Goal: Information Seeking & Learning: Find contact information

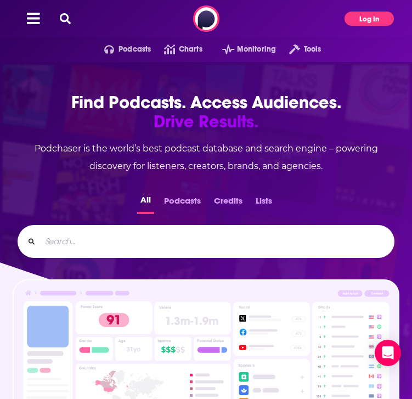
click at [365, 18] on button "Log In" at bounding box center [369, 19] width 49 height 14
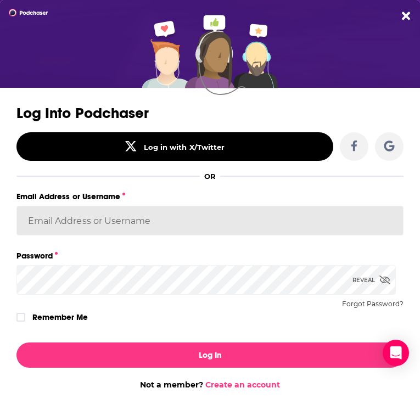
click at [95, 226] on input "Email Address or Username" at bounding box center [209, 221] width 387 height 30
paste input "[EMAIL_ADDRESS][DOMAIN_NAME]"
type input "[EMAIL_ADDRESS][DOMAIN_NAME]"
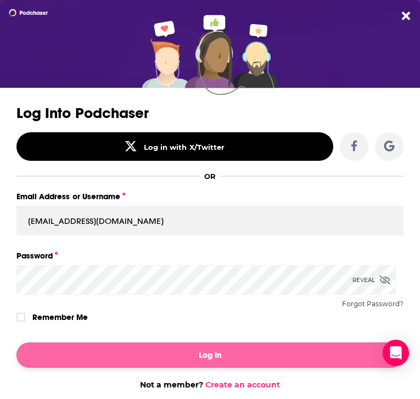
click at [114, 349] on button "Log In" at bounding box center [209, 355] width 387 height 25
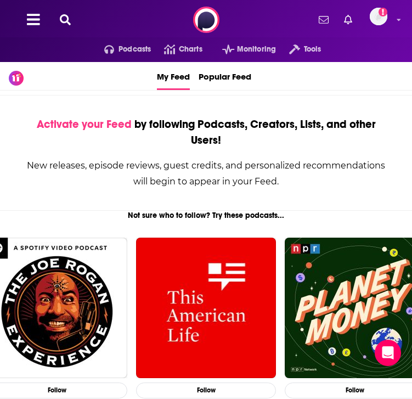
click at [386, 8] on icon "Add a profile image" at bounding box center [383, 12] width 9 height 9
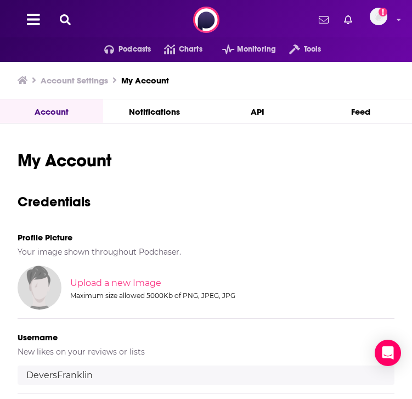
click at [137, 49] on span "Podcasts" at bounding box center [135, 49] width 32 height 15
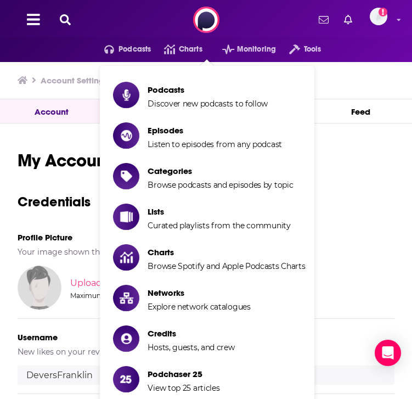
click at [137, 49] on span "Podcasts" at bounding box center [135, 49] width 32 height 15
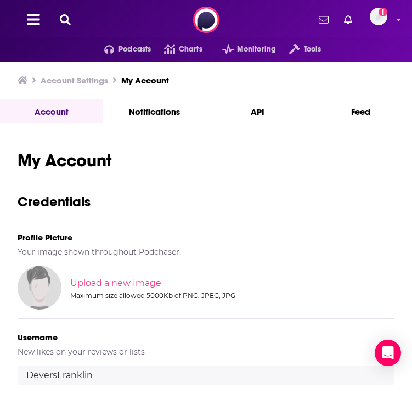
click at [137, 49] on span "Podcasts" at bounding box center [135, 49] width 32 height 15
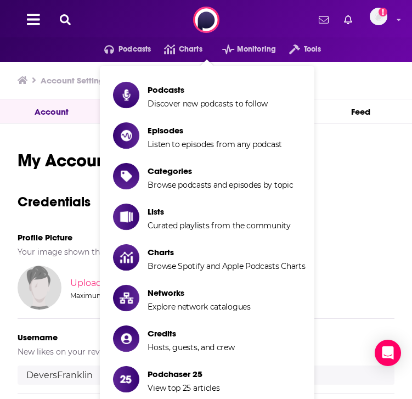
click at [66, 19] on icon at bounding box center [65, 19] width 11 height 11
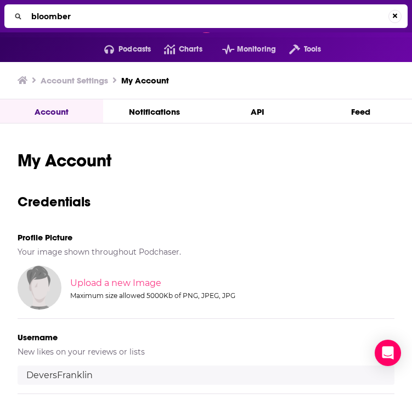
type input "bloomberg"
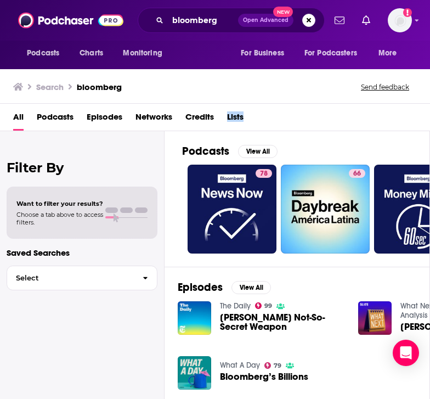
drag, startPoint x: 426, startPoint y: 110, endPoint x: 437, endPoint y: 113, distance: 11.2
click at [412, 113] on html "Podcasts Charts Monitoring bloomberg Open Advanced New For Business For Podcast…" at bounding box center [215, 199] width 430 height 399
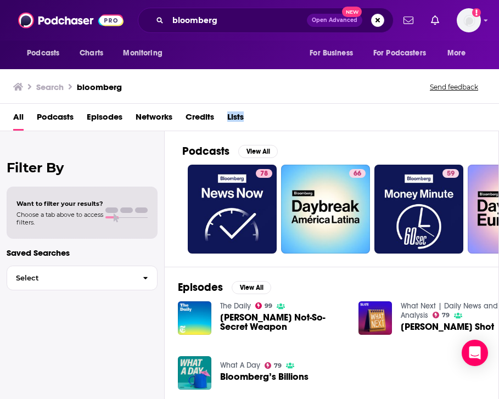
click at [59, 119] on span "Podcasts" at bounding box center [55, 119] width 37 height 23
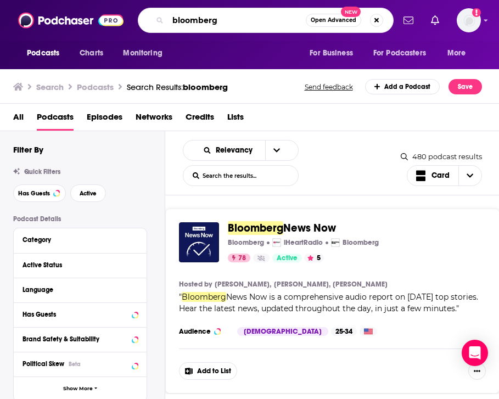
click at [242, 29] on input "bloomberg" at bounding box center [237, 21] width 138 height 18
type input "bloomberg businessweek"
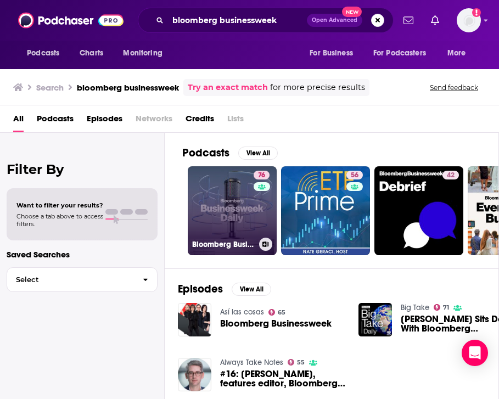
click at [221, 232] on link "76 Bloomberg Businessweek" at bounding box center [232, 210] width 89 height 89
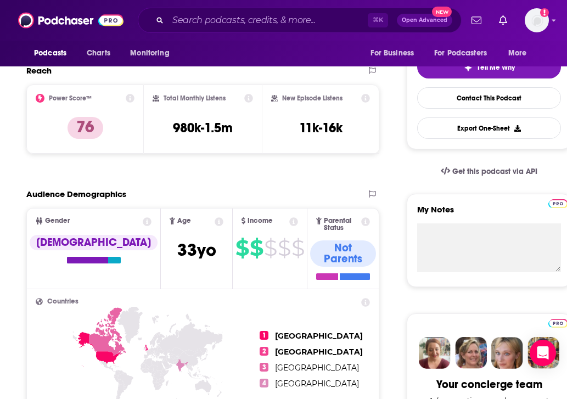
scroll to position [88, 0]
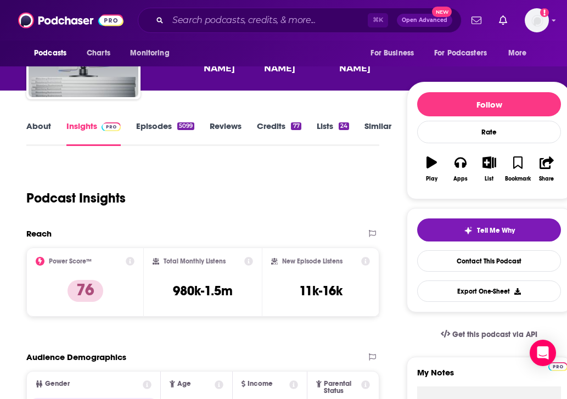
click at [40, 128] on link "About" at bounding box center [38, 133] width 25 height 25
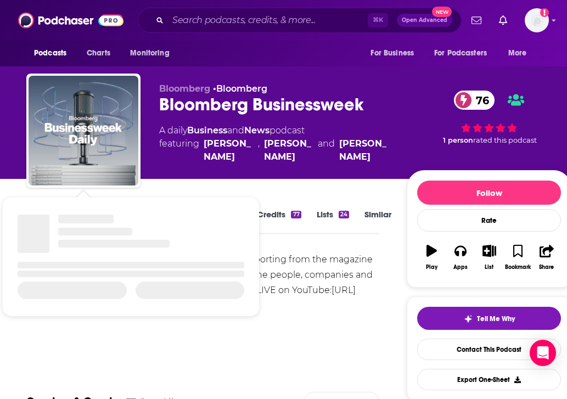
click at [371, 260] on div "[PERSON_NAME] and [PERSON_NAME] bring you reporting from the magazine that help…" at bounding box center [202, 282] width 353 height 61
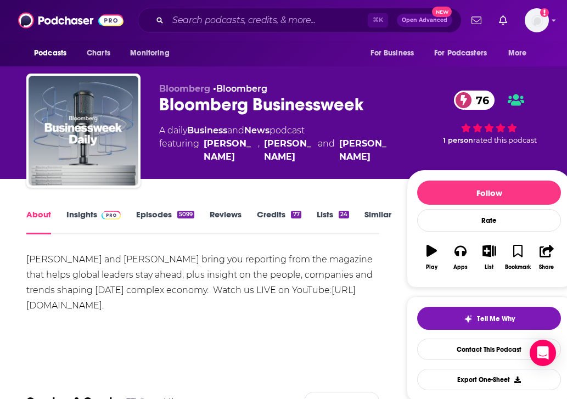
click at [79, 217] on link "Insights" at bounding box center [93, 221] width 54 height 25
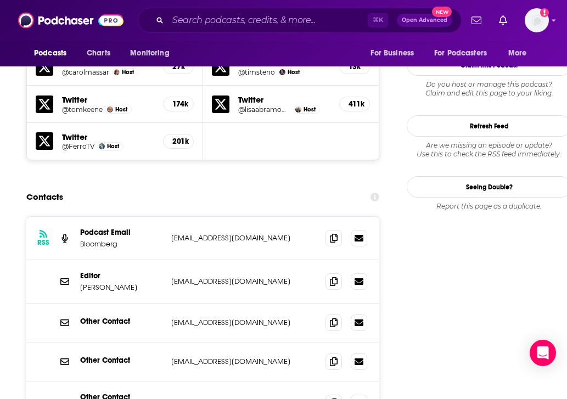
scroll to position [1141, 0]
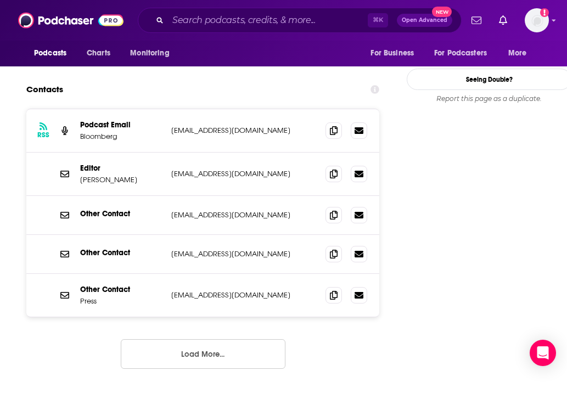
click at [178, 339] on button "Load More..." at bounding box center [203, 354] width 165 height 30
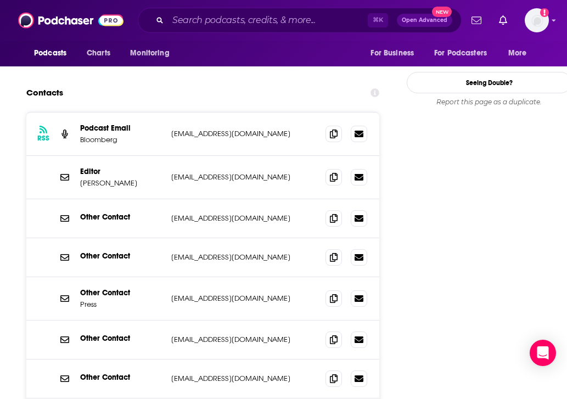
scroll to position [1206, 0]
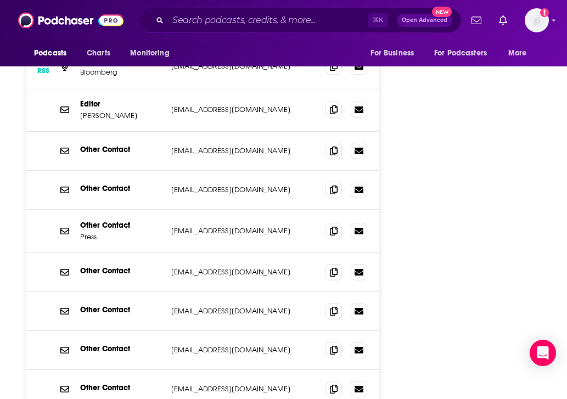
click at [215, 345] on p "[EMAIL_ADDRESS][DOMAIN_NAME]" at bounding box center [243, 349] width 145 height 9
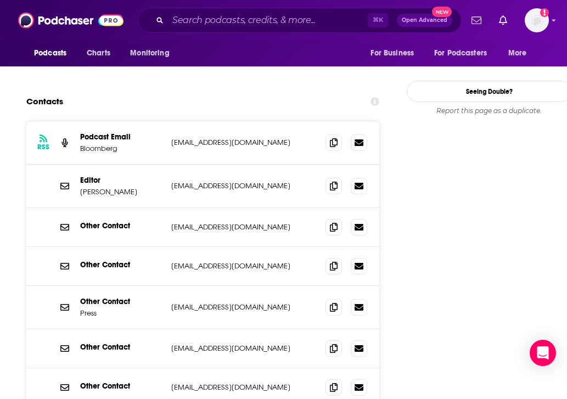
scroll to position [1277, 0]
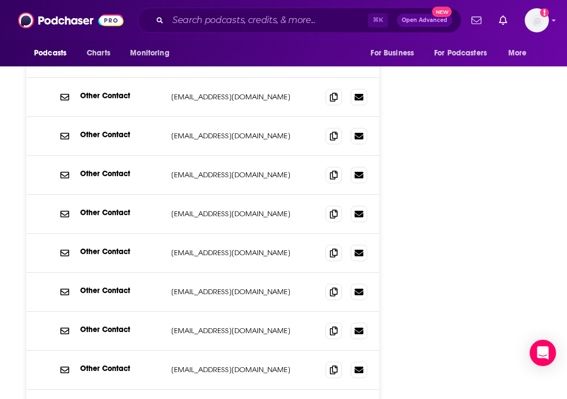
scroll to position [1378, 0]
